Goal: Transaction & Acquisition: Download file/media

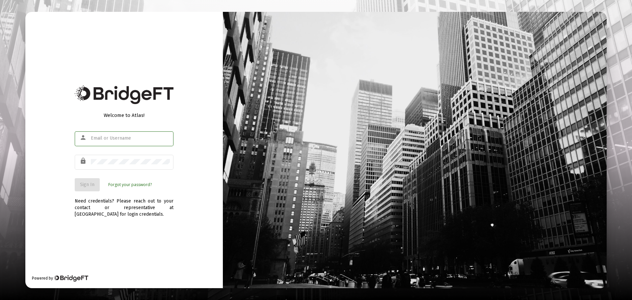
type input "[EMAIL_ADDRESS][DOMAIN_NAME]"
click at [90, 186] on span "Sign In" at bounding box center [87, 185] width 14 height 6
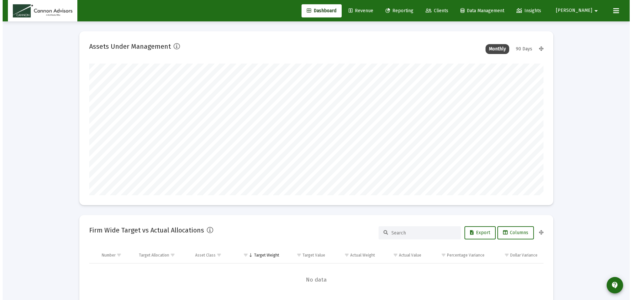
scroll to position [132, 245]
click at [411, 10] on span "Reporting" at bounding box center [397, 11] width 28 height 6
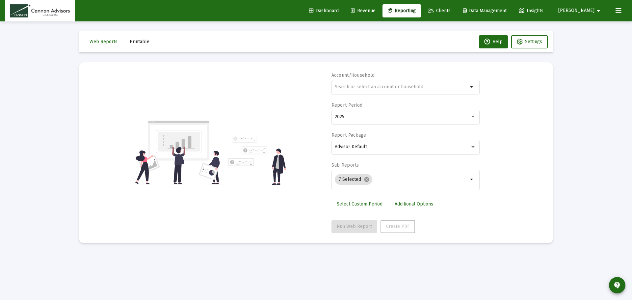
click at [146, 43] on span "Printable" at bounding box center [140, 42] width 20 height 6
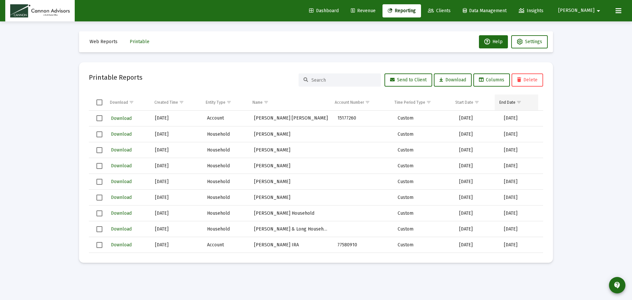
click at [521, 103] on span "Show filter options for column 'End Date'" at bounding box center [519, 102] width 5 height 5
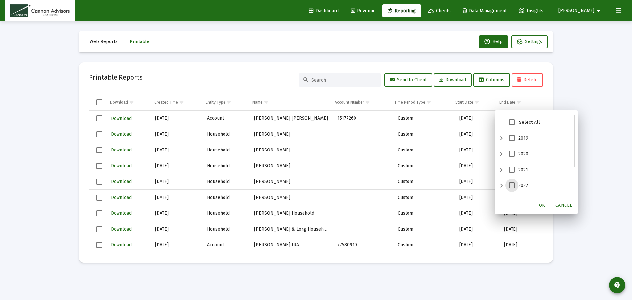
click at [514, 188] on span "2022" at bounding box center [512, 185] width 6 height 6
click at [545, 205] on span "OK" at bounding box center [542, 205] width 7 height 6
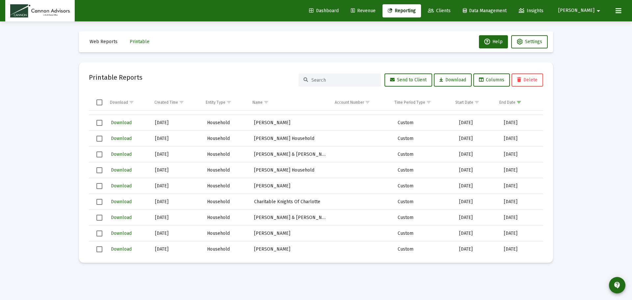
scroll to position [13889, 0]
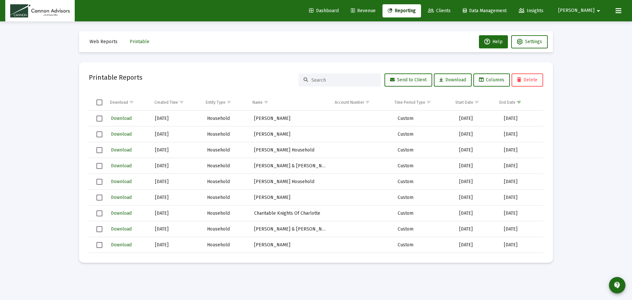
click at [99, 180] on span "Select row" at bounding box center [99, 182] width 6 height 6
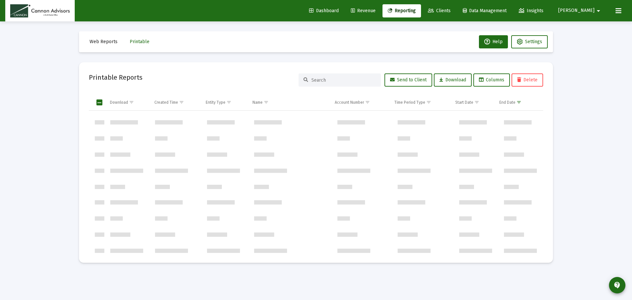
scroll to position [27968, 0]
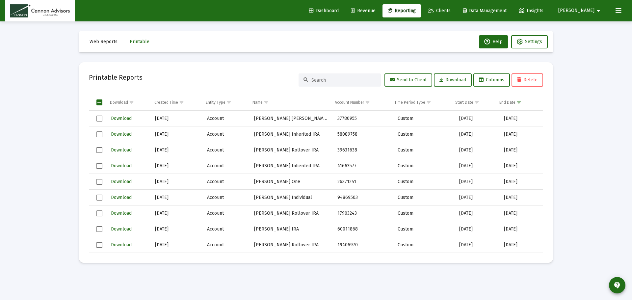
click at [102, 245] on span "Select row" at bounding box center [99, 245] width 6 height 6
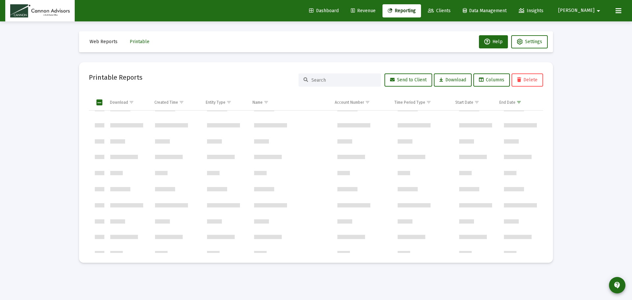
scroll to position [12545, 0]
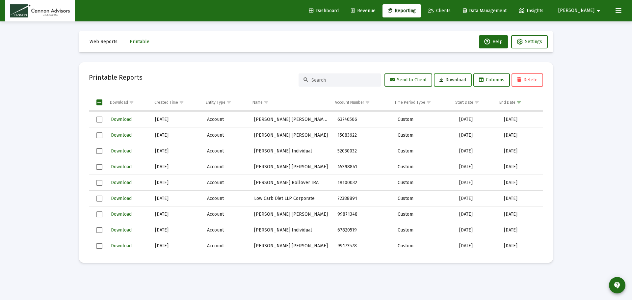
click at [453, 75] on button "Download" at bounding box center [453, 79] width 38 height 13
click at [595, 8] on mat-icon "arrow_drop_down" at bounding box center [599, 10] width 8 height 13
click at [594, 46] on button "Logout" at bounding box center [594, 44] width 39 height 16
